Goal: Check status: Verify the current state of an ongoing process or item

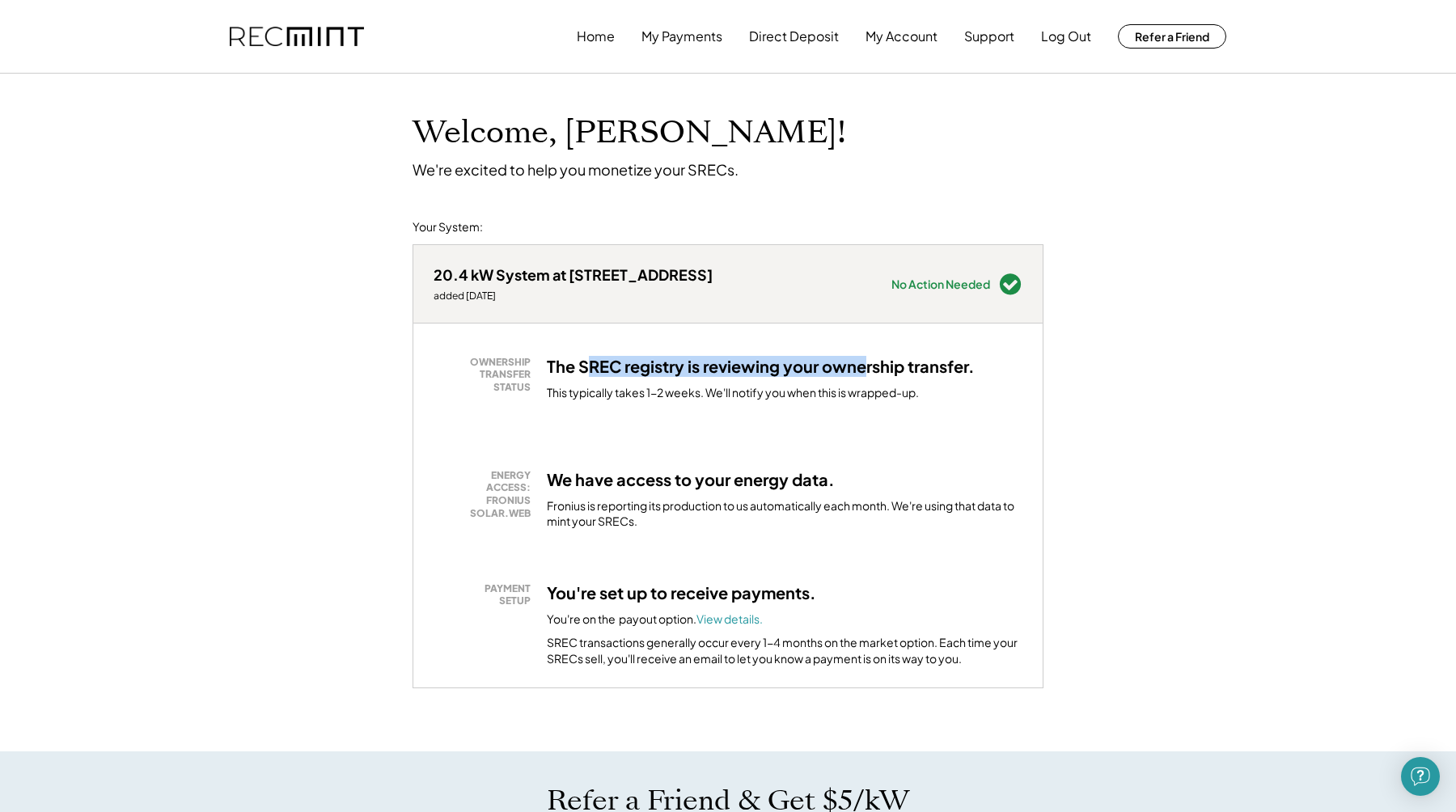
drag, startPoint x: 584, startPoint y: 363, endPoint x: 865, endPoint y: 363, distance: 281.0
click at [865, 363] on h3 "The SREC registry is reviewing your ownership transfer." at bounding box center [760, 366] width 428 height 21
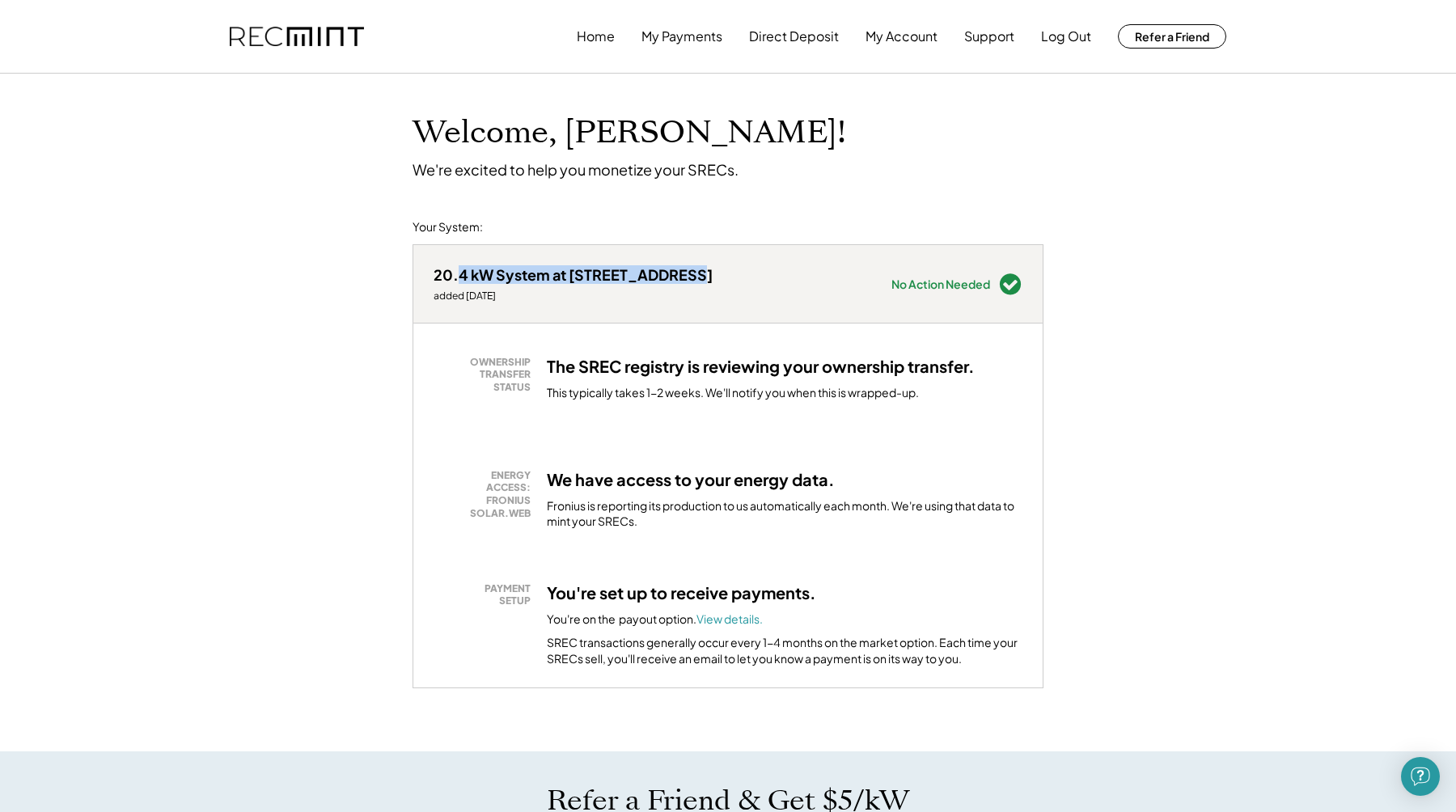
drag, startPoint x: 696, startPoint y: 282, endPoint x: 462, endPoint y: 284, distance: 234.0
click at [462, 284] on div "20.4 kW System at 301 Sycamore Ln added 2/14/24 Needs Attention see below No Ac…" at bounding box center [728, 284] width 630 height 77
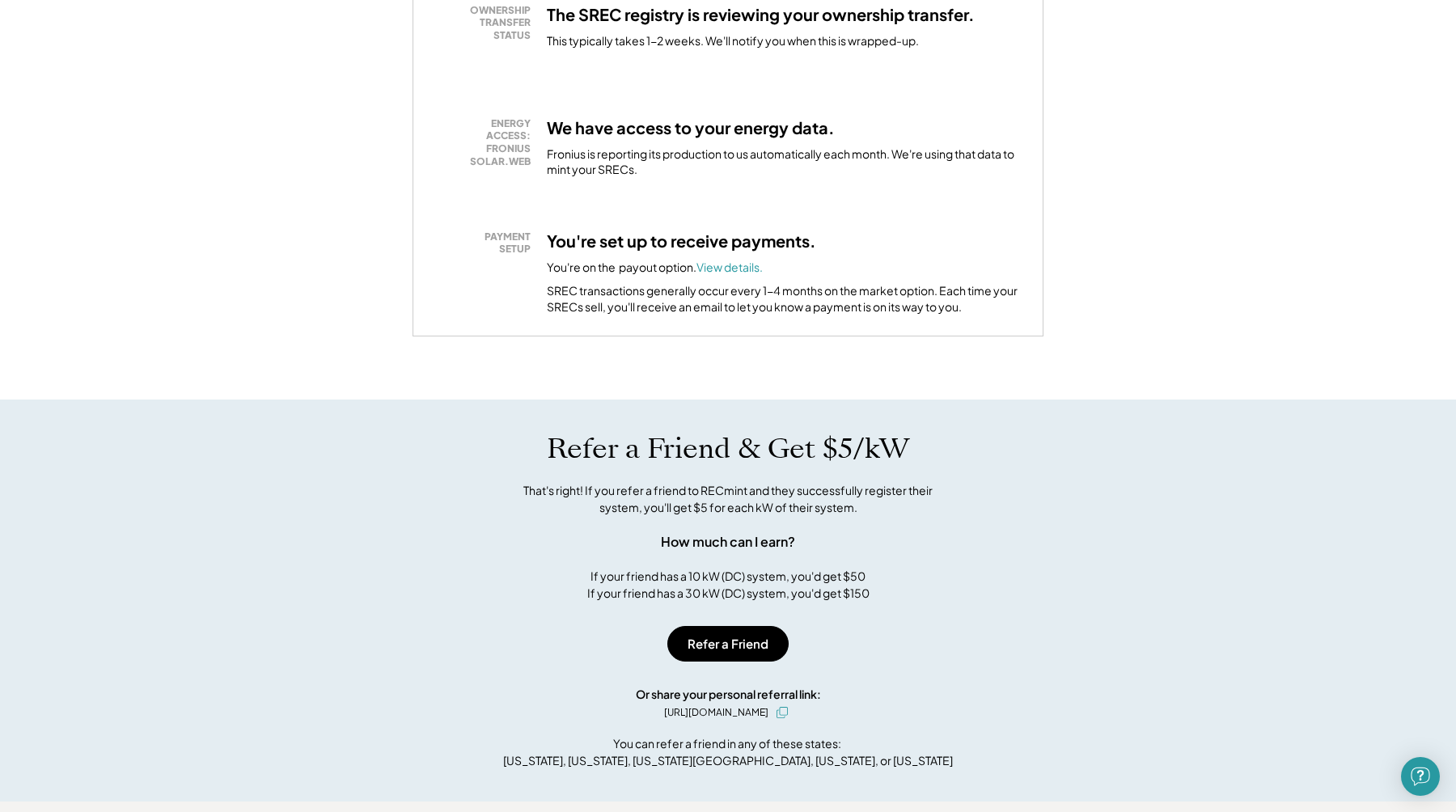
scroll to position [353, 0]
drag, startPoint x: 624, startPoint y: 571, endPoint x: 925, endPoint y: 591, distance: 301.7
click at [925, 591] on div "Refer a Friend & Get $5/kW That's right! If you refer a friend to RECmint and t…" at bounding box center [728, 516] width 663 height 170
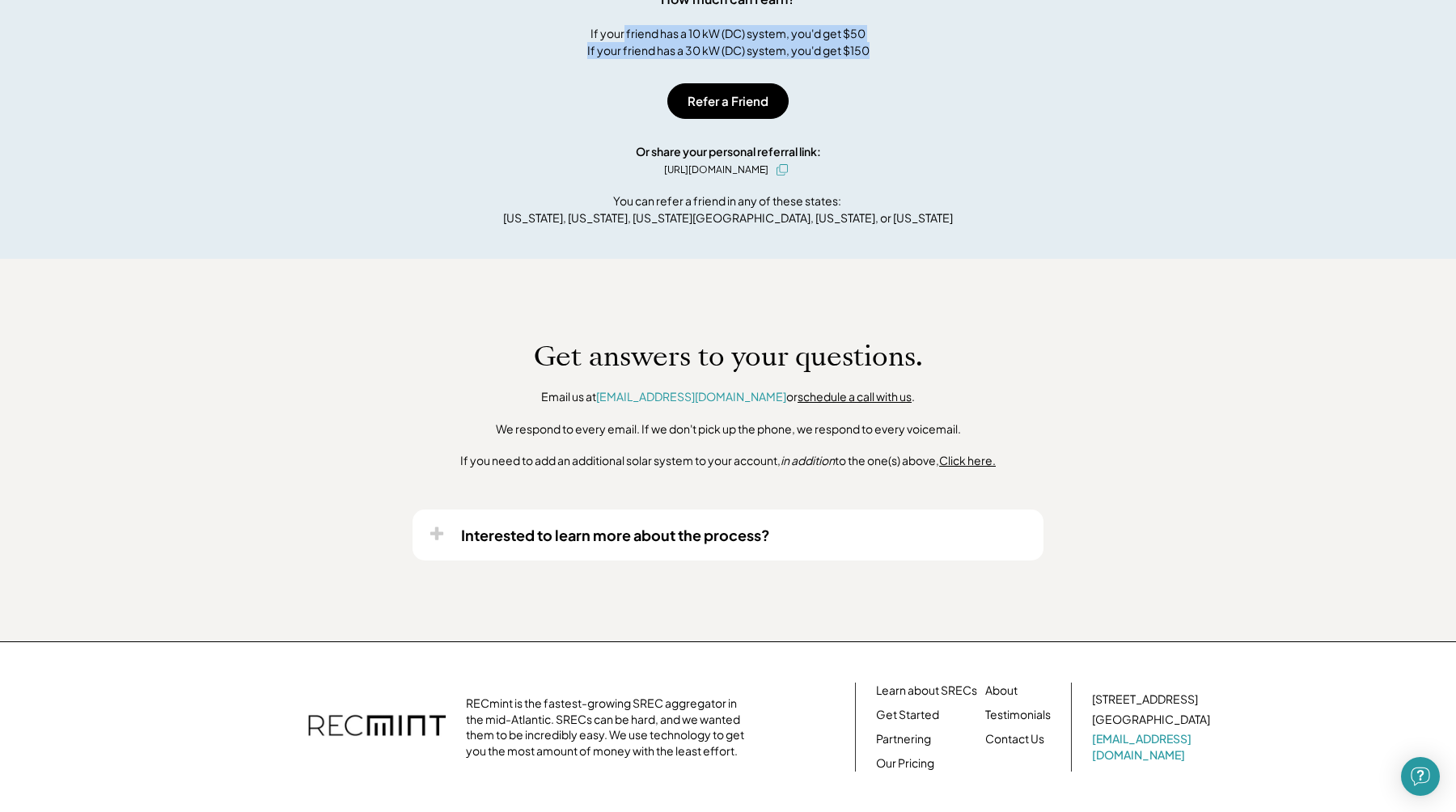
scroll to position [0, 0]
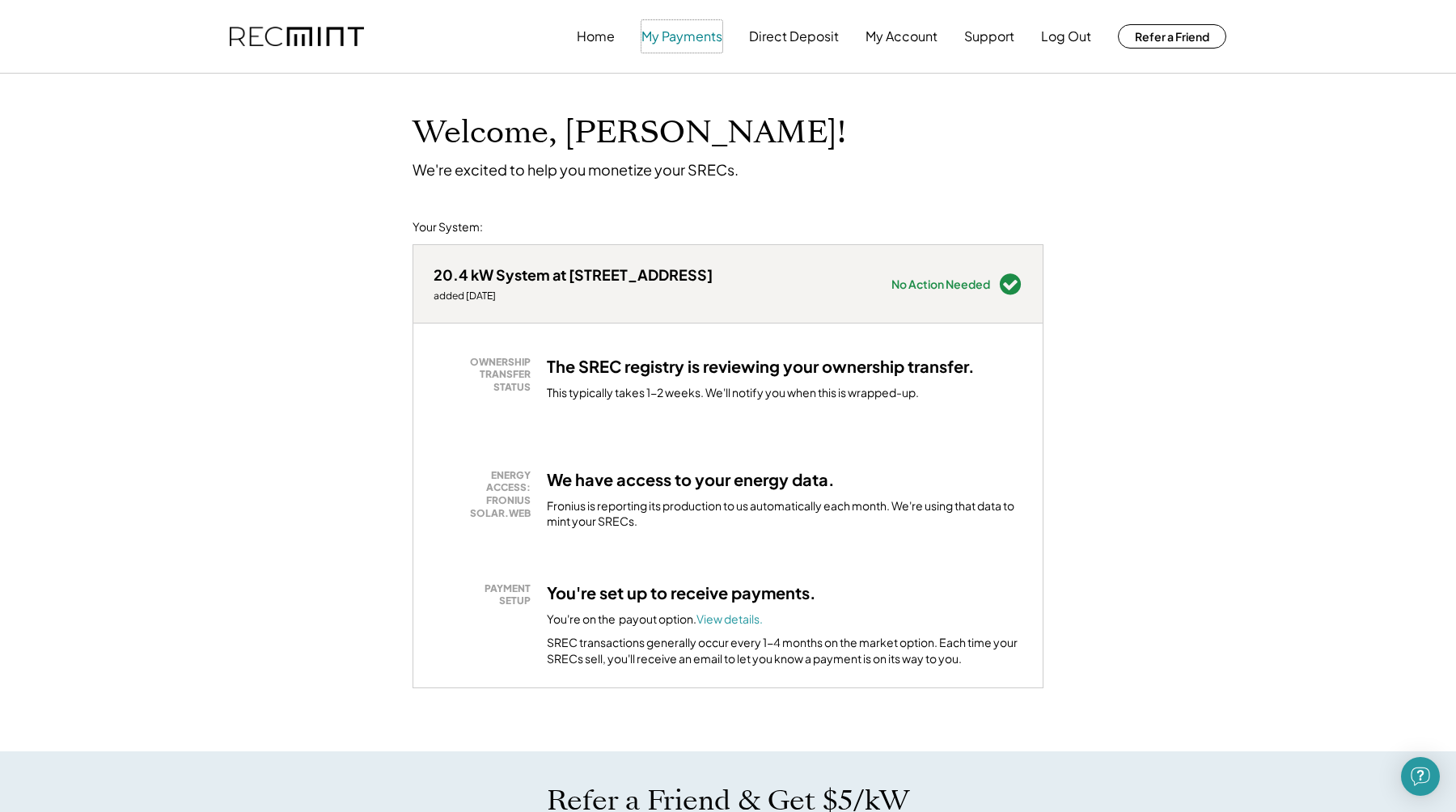
click at [682, 34] on button "My Payments" at bounding box center [681, 36] width 81 height 32
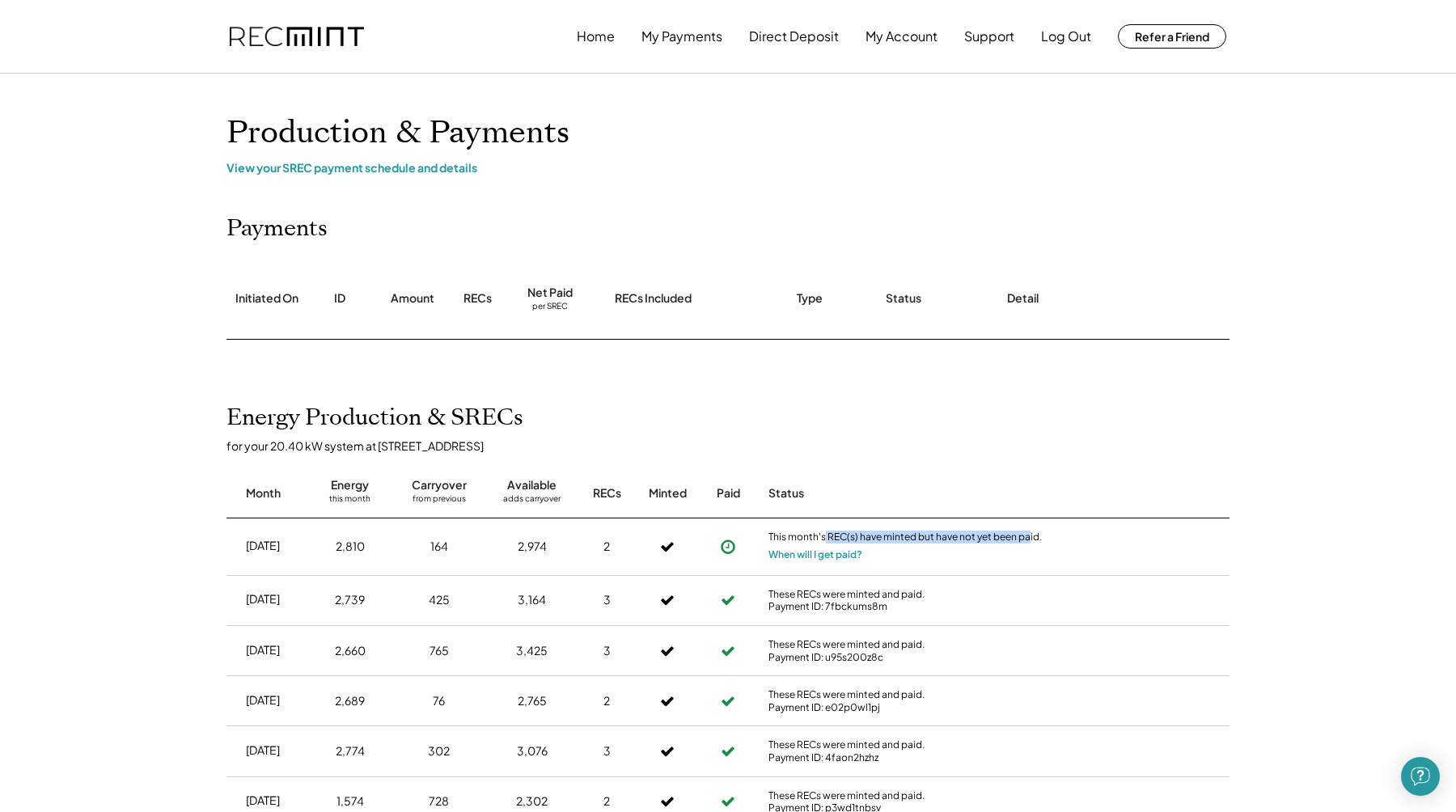
drag, startPoint x: 824, startPoint y: 537, endPoint x: 1028, endPoint y: 535, distance: 204.0
click at [1028, 535] on div "This month's REC(s) have minted but have not yet been paid." at bounding box center [906, 538] width 275 height 16
click at [950, 549] on div "This month's REC(s) have minted but have not yet been paid. When will I get pai…" at bounding box center [906, 546] width 283 height 56
click at [666, 588] on icon at bounding box center [667, 600] width 14 height 23
click at [931, 45] on button "My Account" at bounding box center [901, 36] width 72 height 32
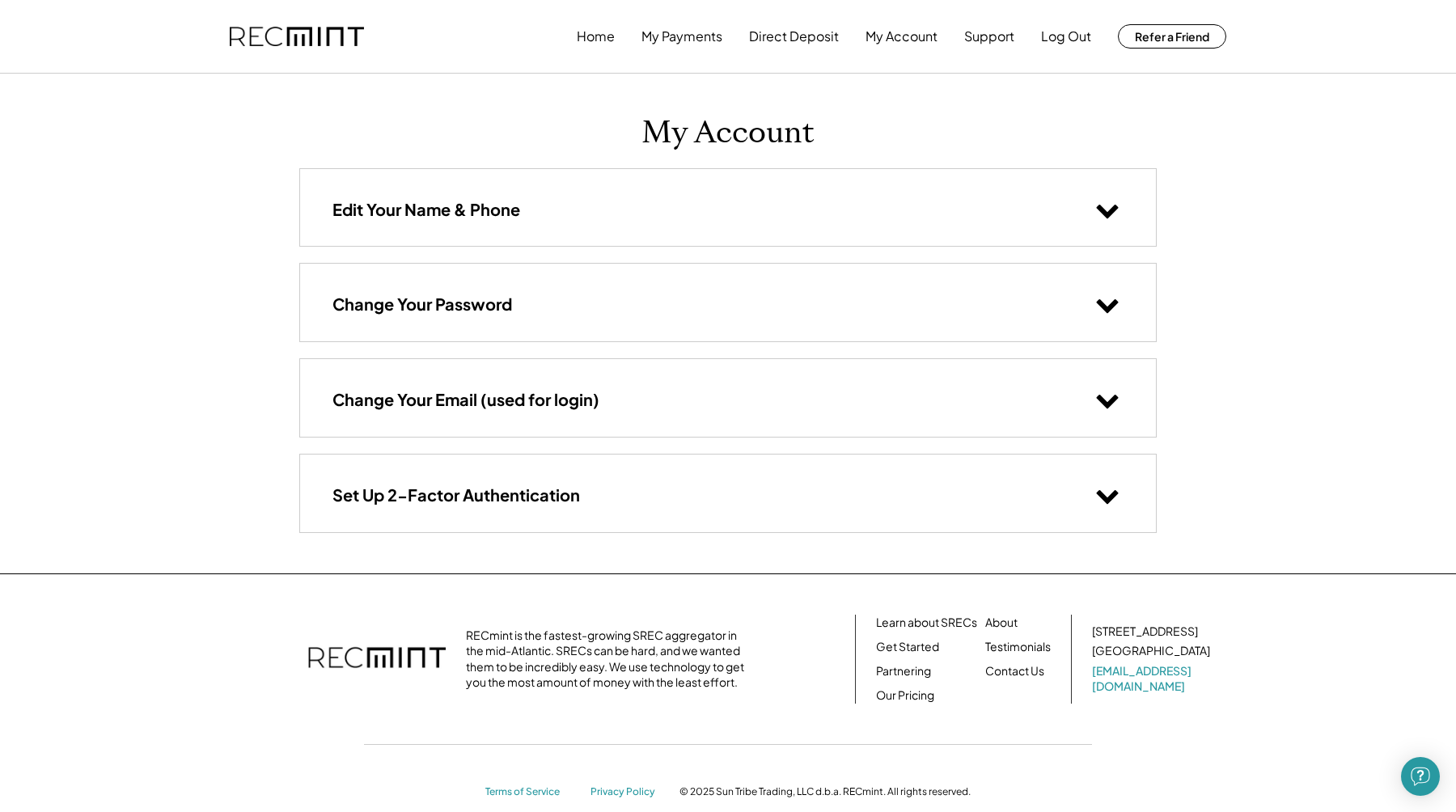
click at [795, 219] on div "Edit Your Name & Phone" at bounding box center [728, 207] width 856 height 76
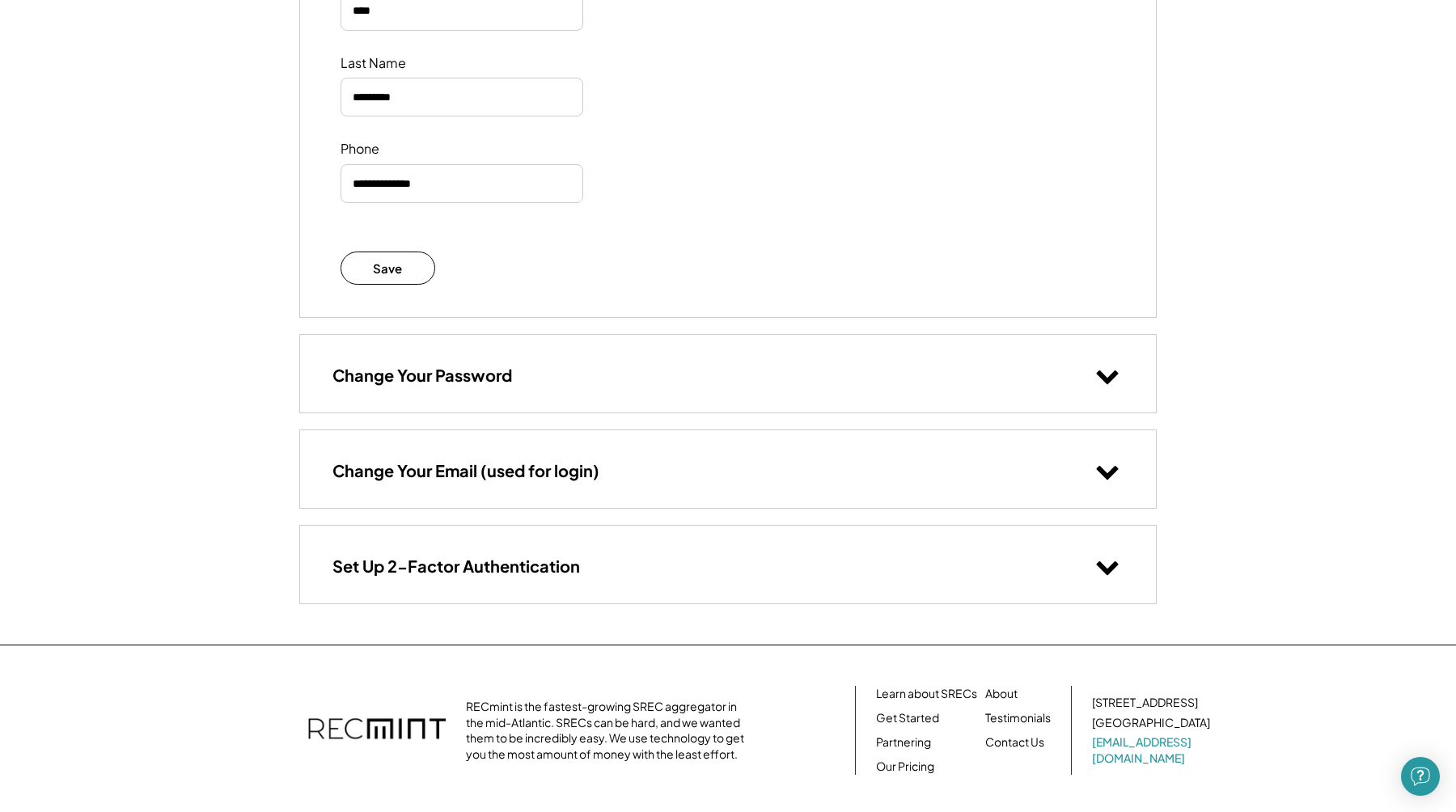
click at [861, 461] on div "Change Your Email (used for login)" at bounding box center [728, 468] width 856 height 76
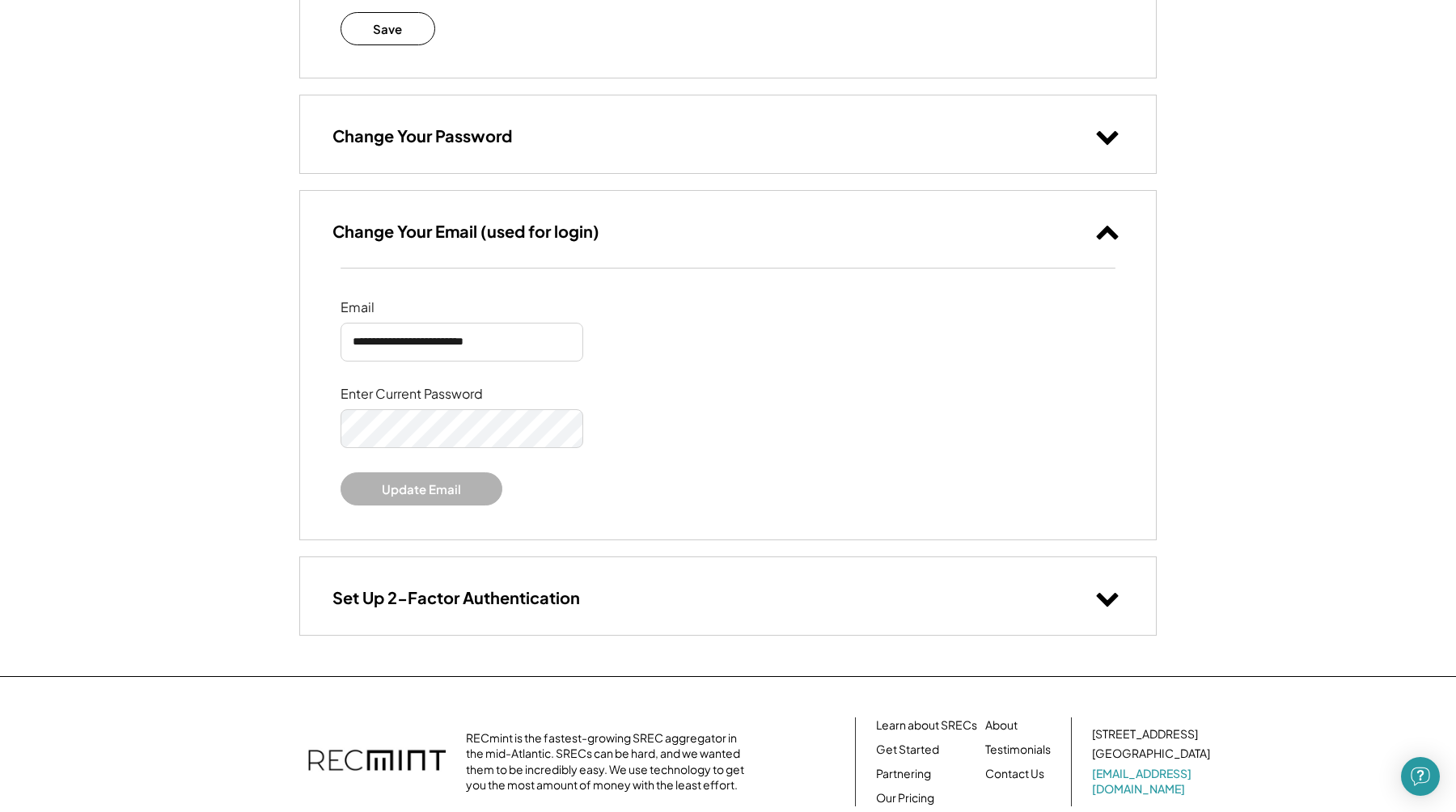
scroll to position [562, 0]
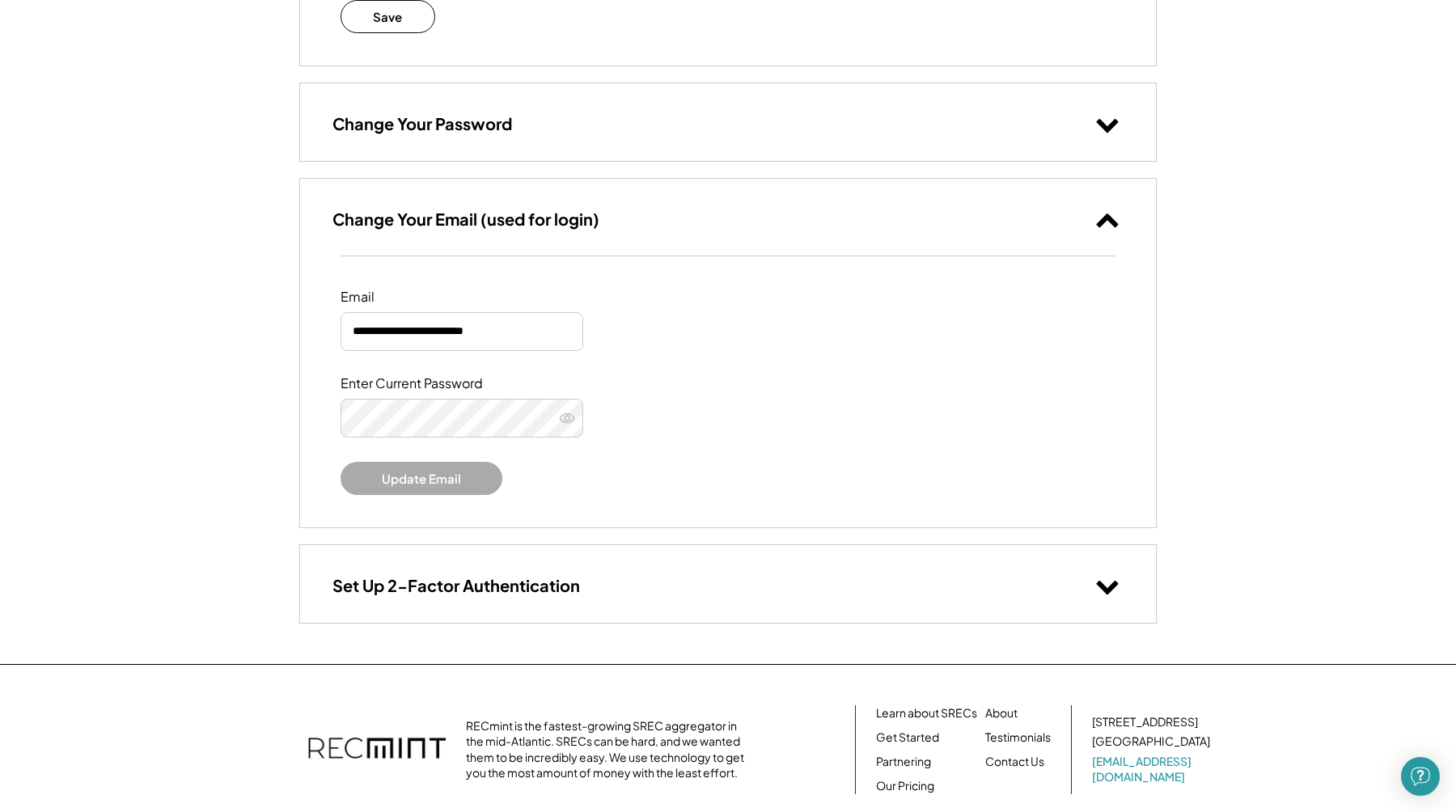
click at [563, 419] on icon at bounding box center [567, 417] width 16 height 16
click at [674, 592] on div "Set Up 2-Factor Authentication" at bounding box center [728, 584] width 856 height 76
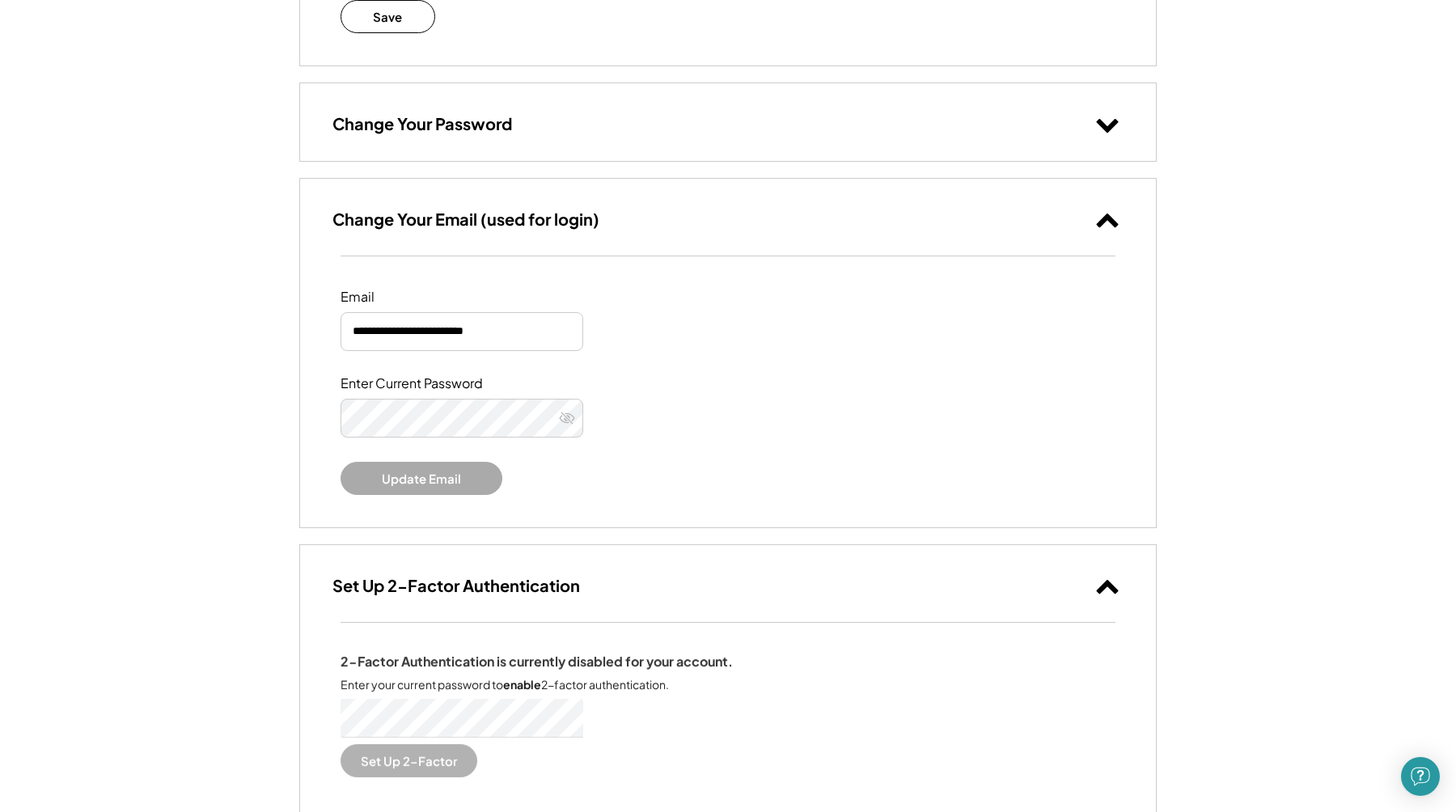
scroll to position [0, 0]
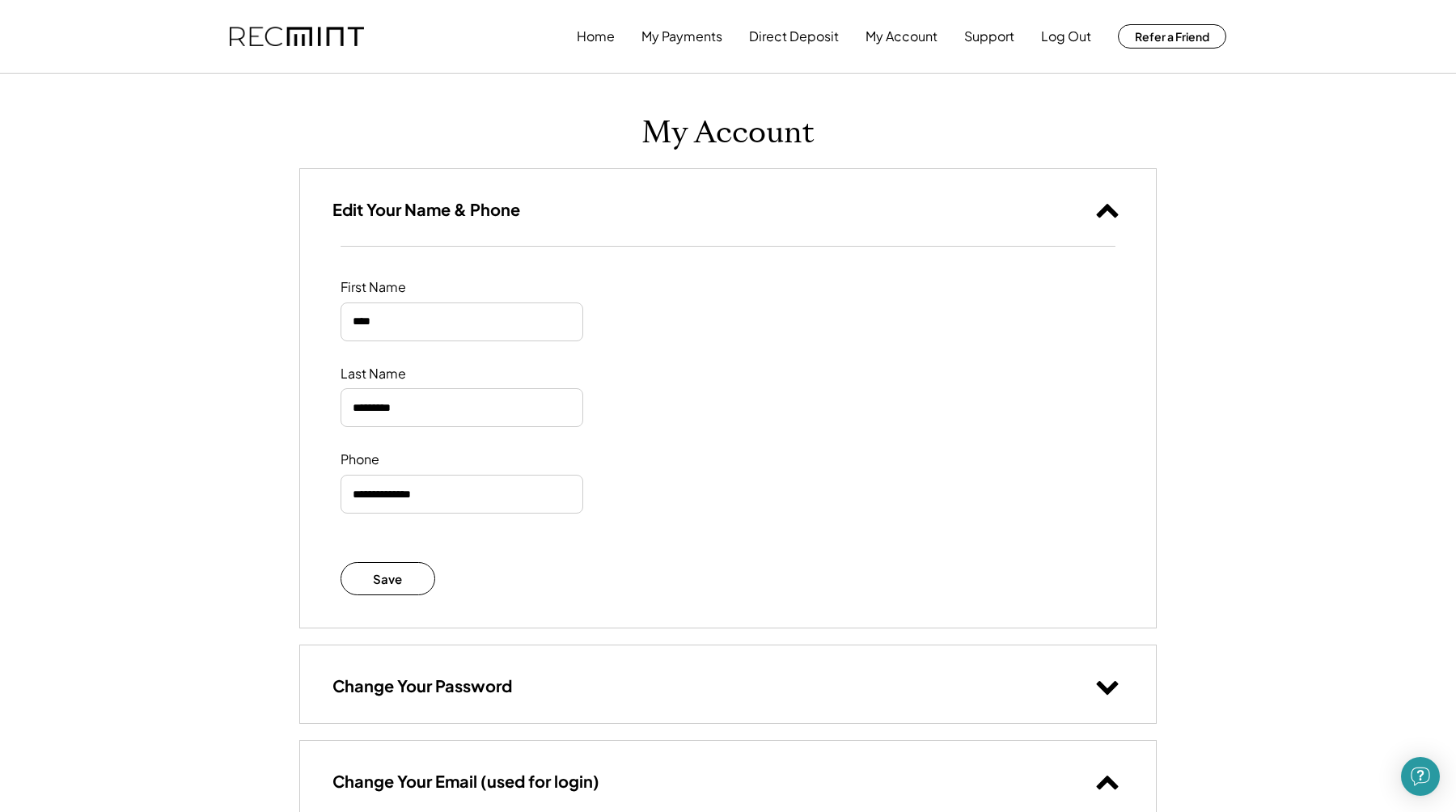
click at [725, 45] on div "Home My Payments Direct Deposit My Account Support Log Out Refer a Friend" at bounding box center [902, 36] width 650 height 32
click at [698, 45] on button "My Payments" at bounding box center [681, 36] width 81 height 32
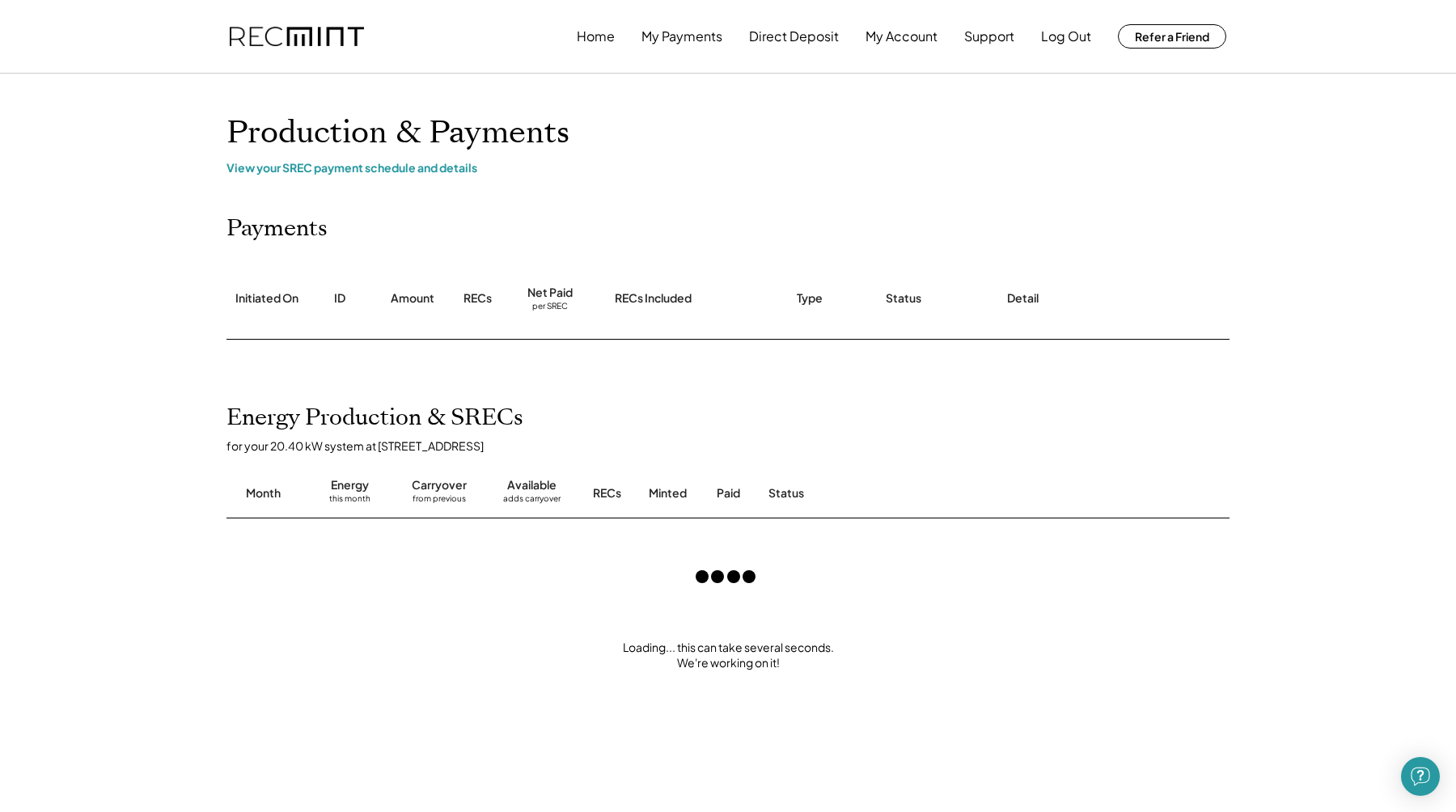
click at [451, 177] on div "Home My Payments Direct Deposit My Account Support Log Out Refer a Friend Produ…" at bounding box center [728, 752] width 1456 height 1504
click at [447, 171] on div "View your SREC payment schedule and details" at bounding box center [728, 167] width 1003 height 14
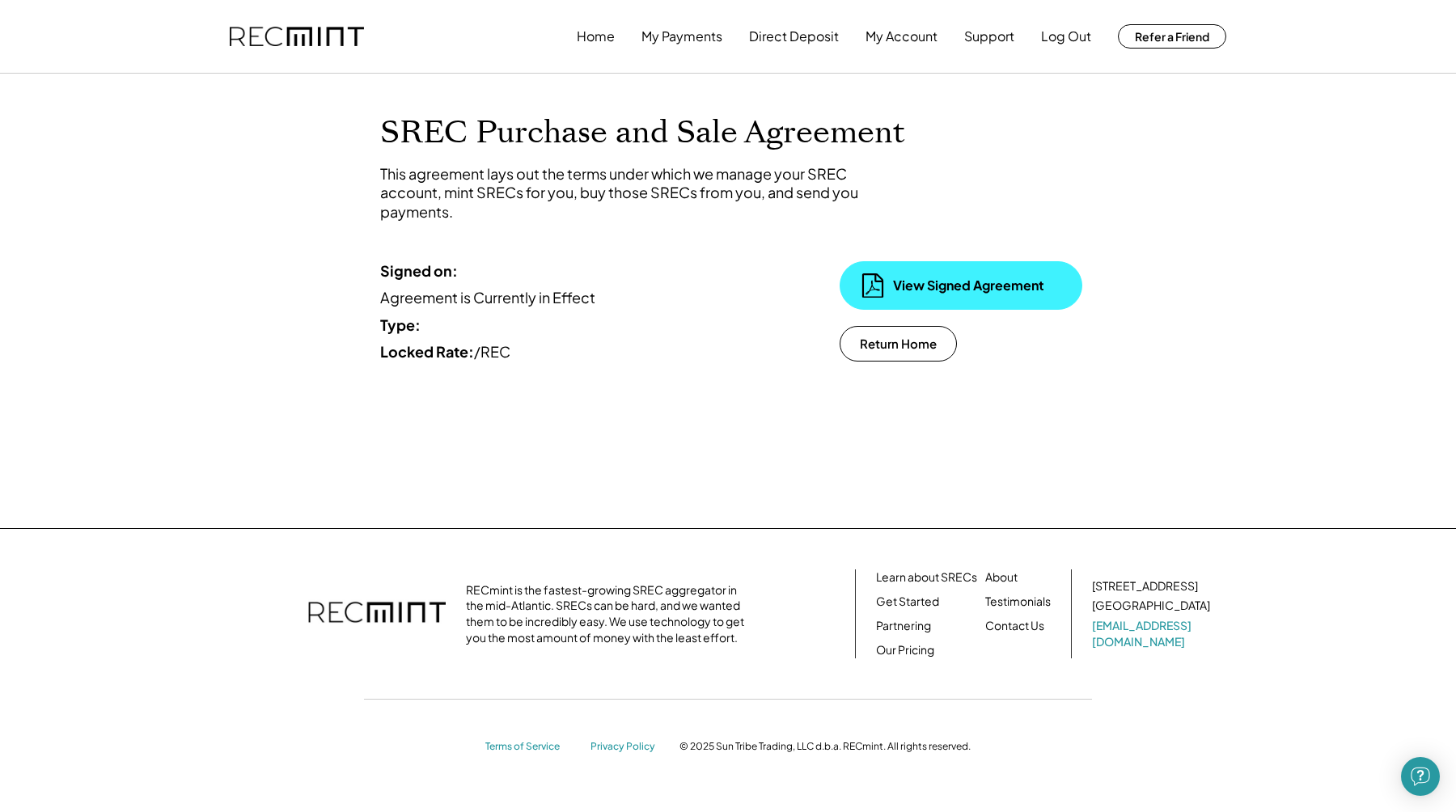
click at [960, 282] on div "View Signed Agreement" at bounding box center [974, 286] width 161 height 18
click at [588, 29] on button "Home" at bounding box center [596, 36] width 38 height 32
